Goal: Information Seeking & Learning: Learn about a topic

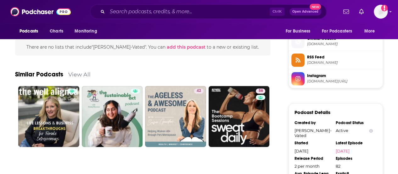
scroll to position [453, 0]
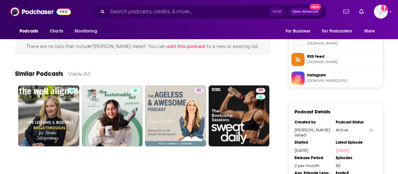
click at [308, 46] on span "[DOMAIN_NAME]" at bounding box center [343, 43] width 73 height 5
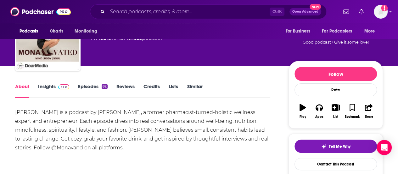
scroll to position [0, 0]
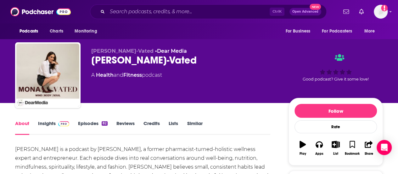
click at [84, 147] on div "[PERSON_NAME] is a podcast by [PERSON_NAME], a former pharmacist-turned-holisti…" at bounding box center [142, 167] width 255 height 44
click at [85, 147] on div "[PERSON_NAME] is a podcast by [PERSON_NAME], a former pharmacist-turned-holisti…" at bounding box center [142, 167] width 255 height 44
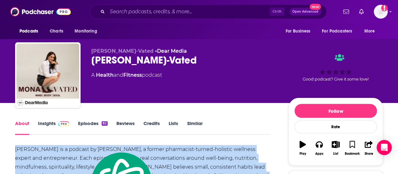
drag, startPoint x: 85, startPoint y: 147, endPoint x: 100, endPoint y: 149, distance: 15.6
click at [100, 149] on div "[PERSON_NAME] is a podcast by [PERSON_NAME], a former pharmacist-turned-holisti…" at bounding box center [142, 167] width 255 height 44
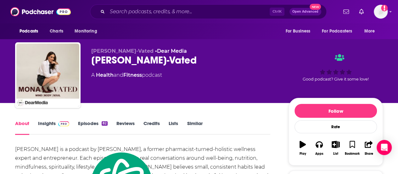
click at [103, 119] on div "About Insights Episodes 82 Reviews Credits Lists Similar" at bounding box center [142, 126] width 255 height 15
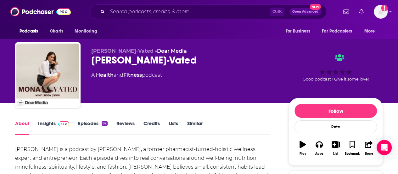
click at [97, 126] on link "Episodes 82" at bounding box center [93, 127] width 30 height 14
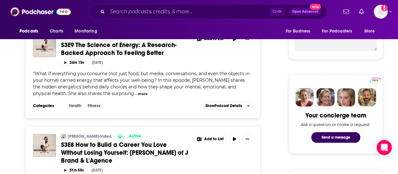
scroll to position [249, 0]
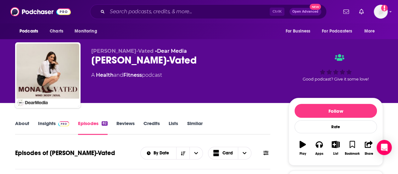
scroll to position [0, 0]
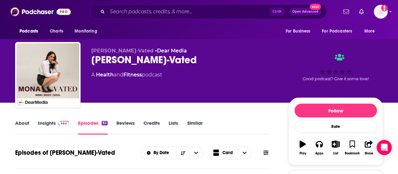
click at [29, 126] on link "About" at bounding box center [22, 127] width 14 height 14
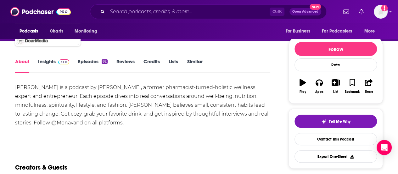
scroll to position [65, 0]
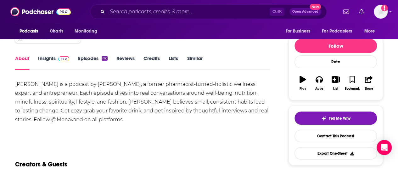
click at [33, 115] on div "[PERSON_NAME] is a podcast by [PERSON_NAME], a former pharmacist-turned-holisti…" at bounding box center [142, 102] width 255 height 44
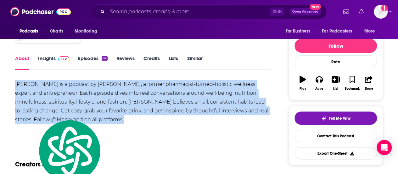
click at [33, 115] on div "[PERSON_NAME] is a podcast by [PERSON_NAME], a former pharmacist-turned-holisti…" at bounding box center [142, 102] width 255 height 44
copy div "[PERSON_NAME] is a podcast by [PERSON_NAME], a former pharmacist-turned-holisti…"
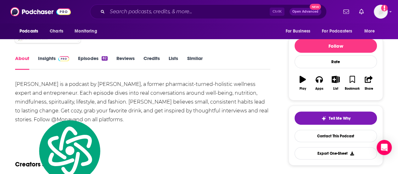
click at [220, 133] on div "Show More" at bounding box center [142, 132] width 255 height 11
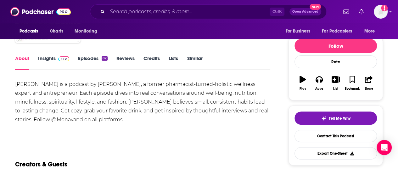
click at [186, 111] on div "[PERSON_NAME] is a podcast by [PERSON_NAME], a former pharmacist-turned-holisti…" at bounding box center [142, 102] width 255 height 44
click at [82, 85] on div "[PERSON_NAME] is a podcast by [PERSON_NAME], a former pharmacist-turned-holisti…" at bounding box center [142, 102] width 255 height 44
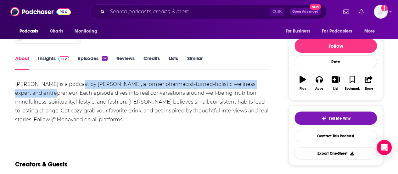
drag, startPoint x: 77, startPoint y: 84, endPoint x: 48, endPoint y: 95, distance: 31.4
click at [48, 95] on div "[PERSON_NAME] is a podcast by [PERSON_NAME], a former pharmacist-turned-holisti…" at bounding box center [142, 102] width 255 height 44
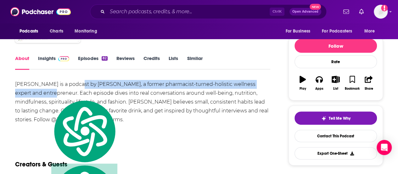
copy div "by [PERSON_NAME], a former pharmacist-turned-holistic wellness expert and entre…"
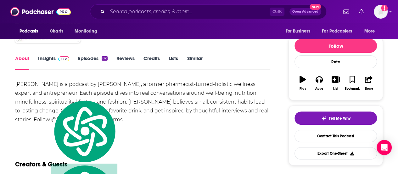
click at [214, 106] on div "[PERSON_NAME] is a podcast by [PERSON_NAME], a former pharmacist-turned-holisti…" at bounding box center [142, 102] width 255 height 44
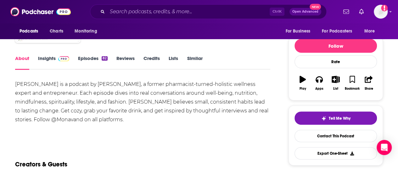
click at [83, 94] on div "[PERSON_NAME] is a podcast by [PERSON_NAME], a former pharmacist-turned-holisti…" at bounding box center [142, 102] width 255 height 44
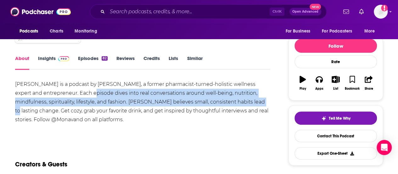
drag, startPoint x: 86, startPoint y: 93, endPoint x: 248, endPoint y: 105, distance: 162.9
click at [248, 105] on div "[PERSON_NAME] is a podcast by [PERSON_NAME], a former pharmacist-turned-holisti…" at bounding box center [142, 102] width 255 height 44
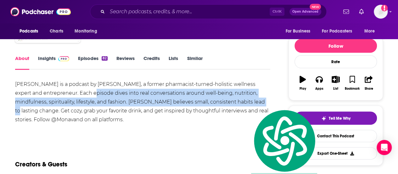
copy div "dives into real conversations around well-being, nutrition, mindfulness, spirit…"
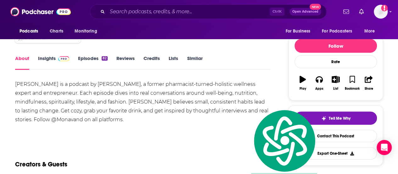
click at [89, 110] on div "[PERSON_NAME] is a podcast by [PERSON_NAME], a former pharmacist-turned-holisti…" at bounding box center [142, 102] width 255 height 44
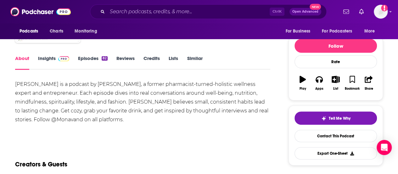
click at [81, 62] on link "Episodes 82" at bounding box center [93, 62] width 30 height 14
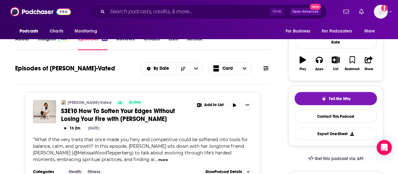
scroll to position [79, 0]
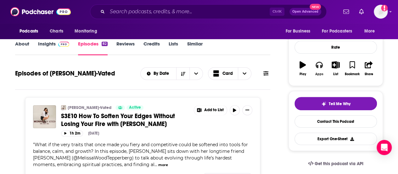
click at [319, 68] on icon "button" at bounding box center [319, 64] width 7 height 7
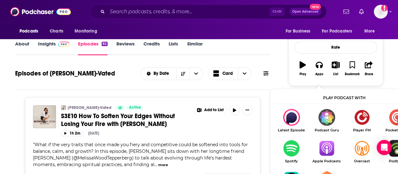
click at [323, 151] on img "Show Listen On dropdown" at bounding box center [326, 148] width 35 height 17
